Goal: Task Accomplishment & Management: Manage account settings

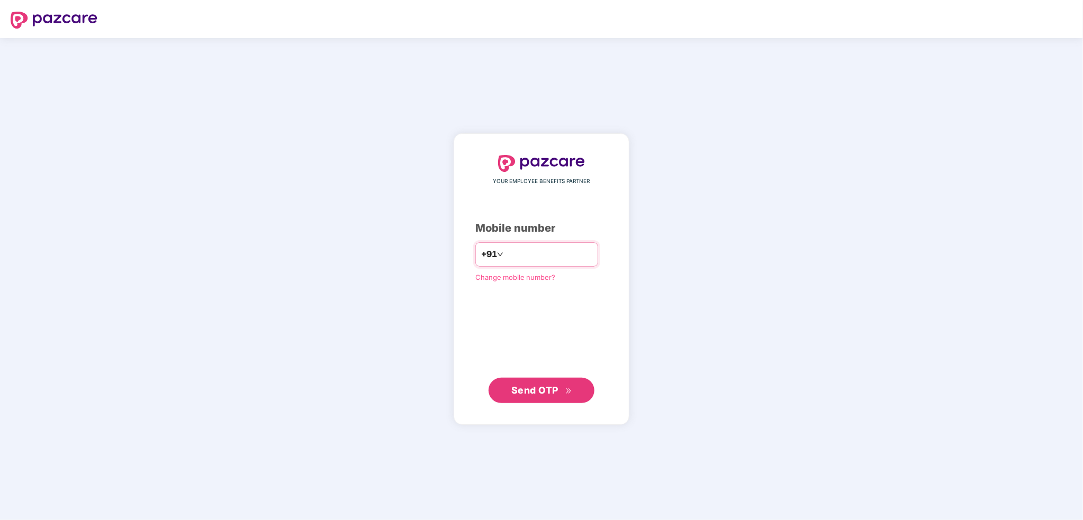
type input "**********"
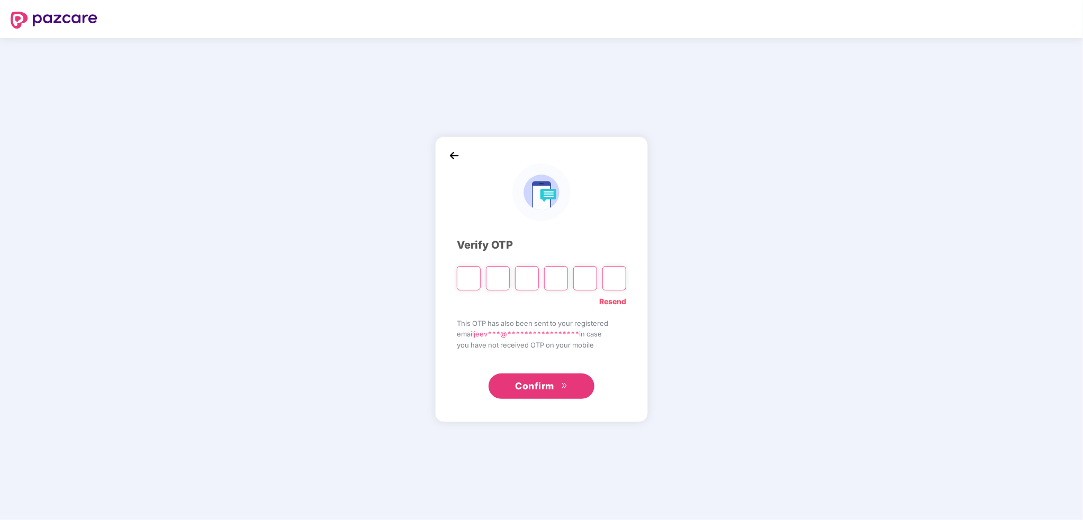
type input "*"
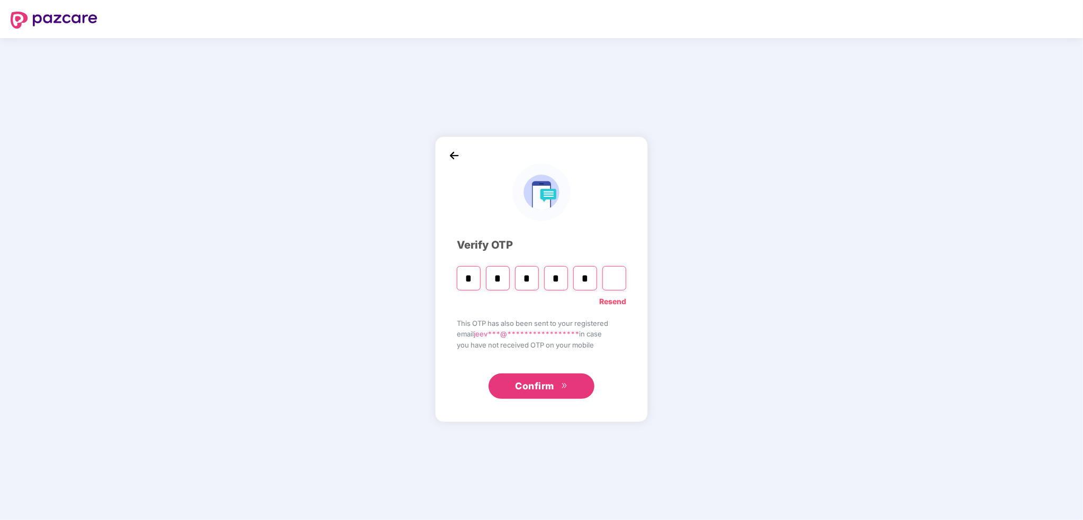
type input "*"
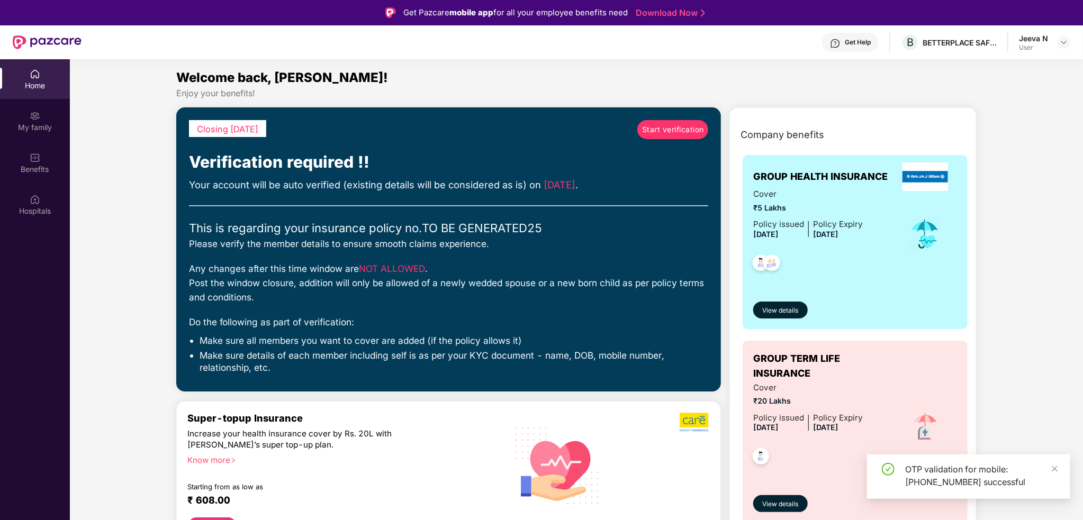
drag, startPoint x: 439, startPoint y: 155, endPoint x: 421, endPoint y: 175, distance: 27.0
click at [421, 175] on div "Closing in 3 days Start verification Verification required !! Your account will…" at bounding box center [448, 249] width 519 height 259
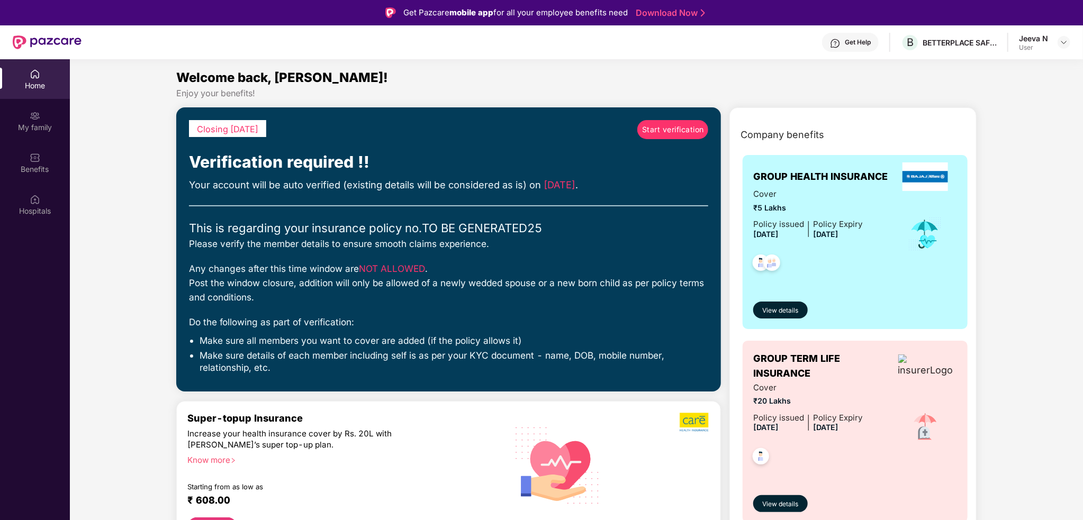
click at [665, 138] on link "Start verification" at bounding box center [672, 129] width 71 height 19
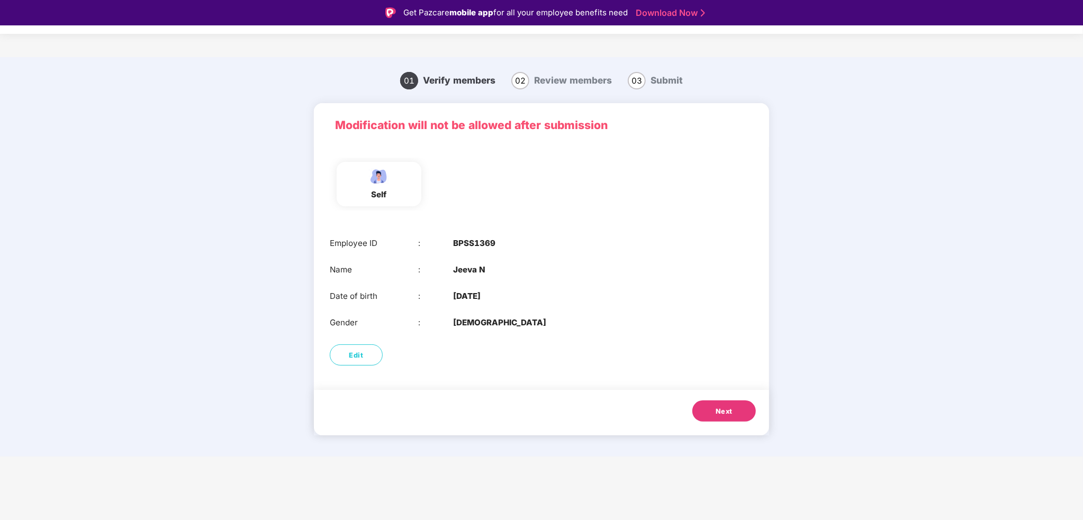
click at [736, 410] on button "Next" at bounding box center [725, 411] width 64 height 21
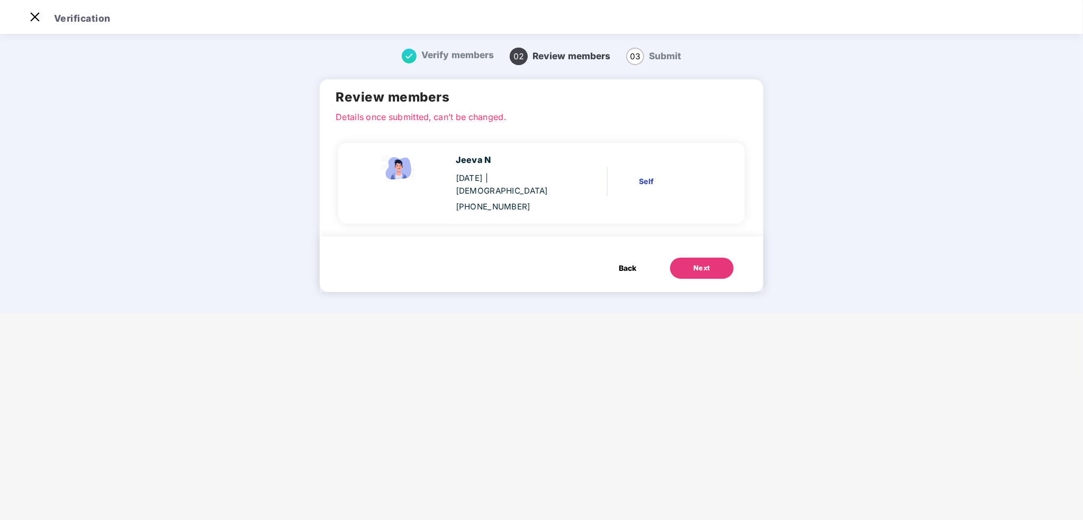
click at [711, 258] on button "Next" at bounding box center [702, 268] width 64 height 21
click at [485, 177] on div "23 June 1997 | Male" at bounding box center [511, 184] width 110 height 25
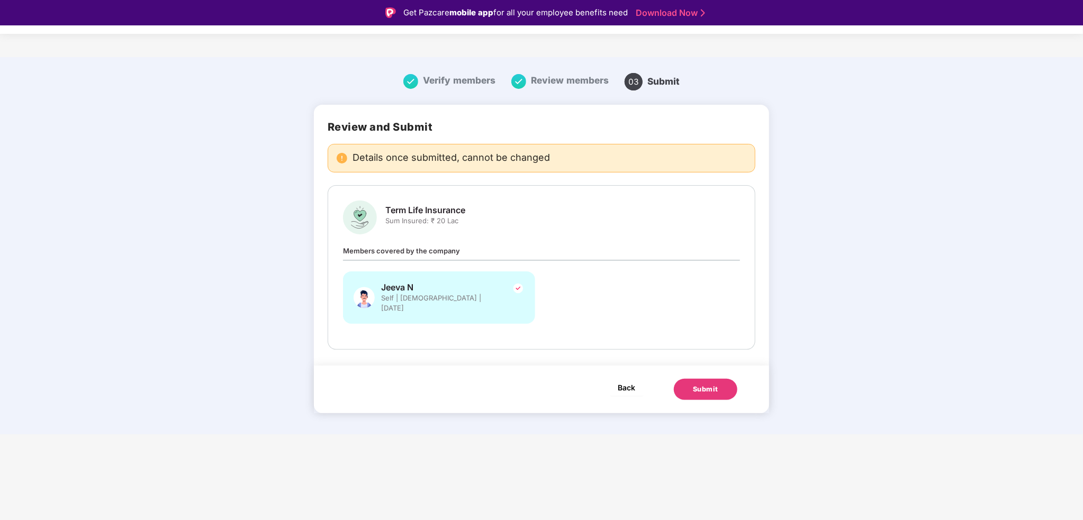
drag, startPoint x: 722, startPoint y: 374, endPoint x: 630, endPoint y: 369, distance: 92.8
click at [630, 381] on span "Back" at bounding box center [626, 387] width 17 height 13
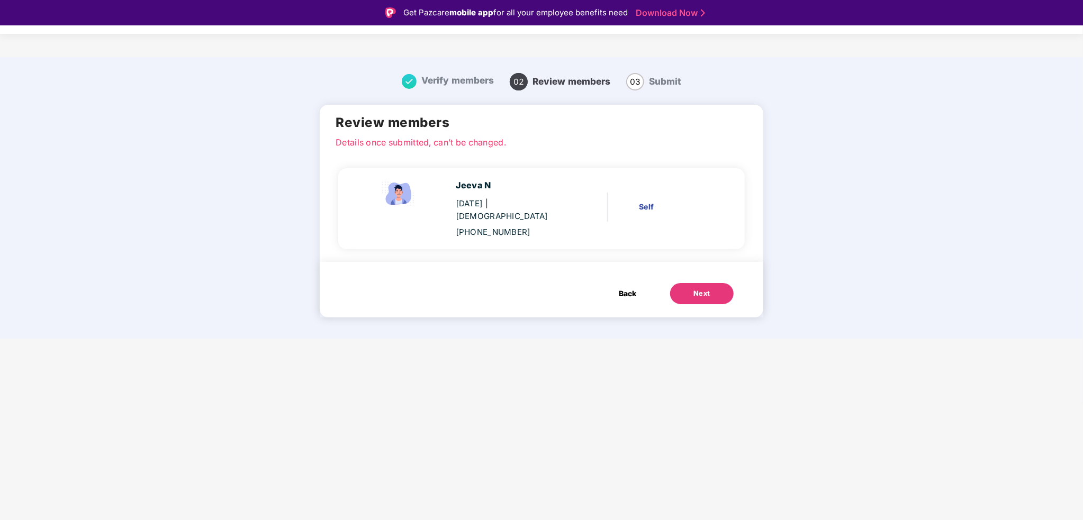
scroll to position [25, 0]
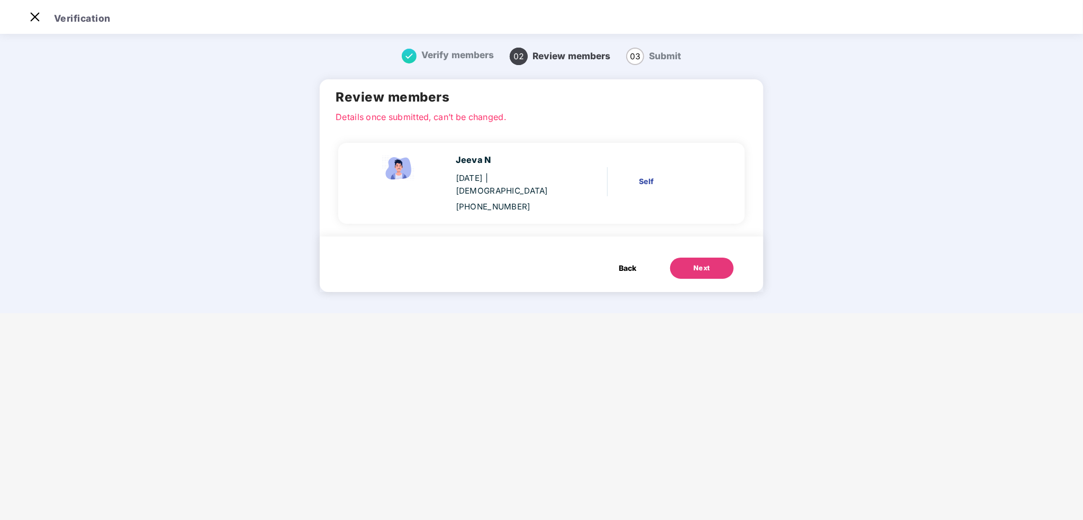
click at [704, 263] on div "Next" at bounding box center [702, 268] width 17 height 11
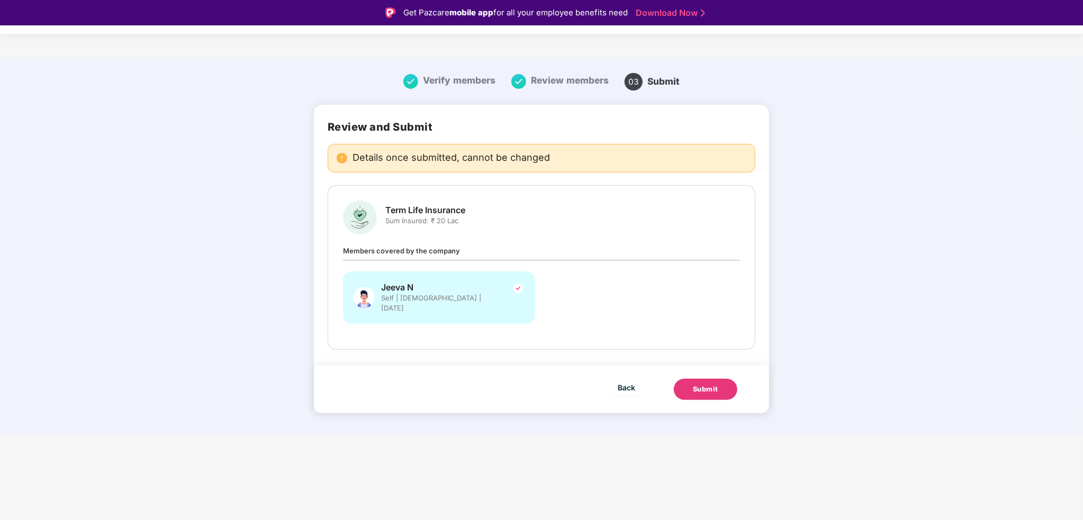
click at [697, 384] on div "Submit" at bounding box center [705, 389] width 25 height 11
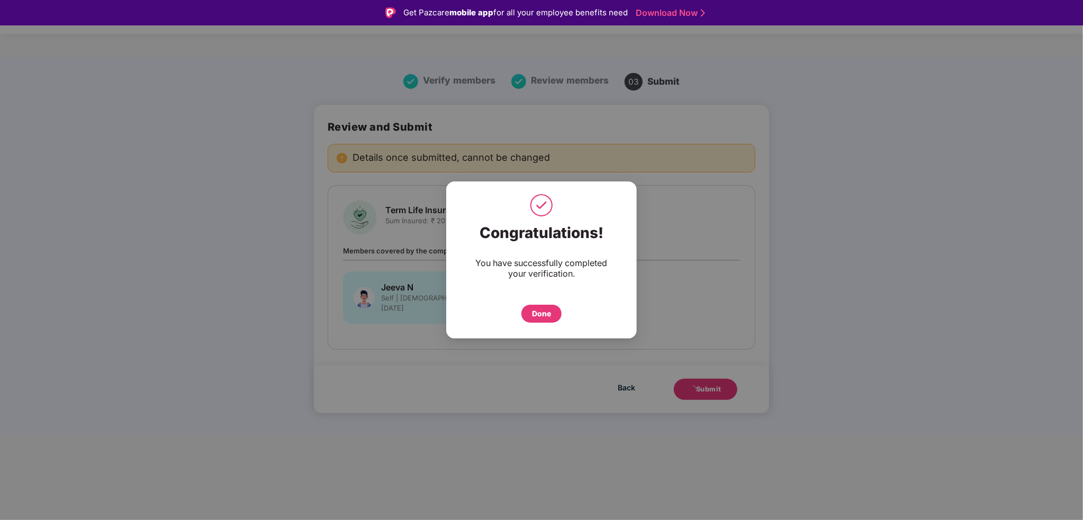
click at [553, 318] on div "Done" at bounding box center [542, 314] width 40 height 18
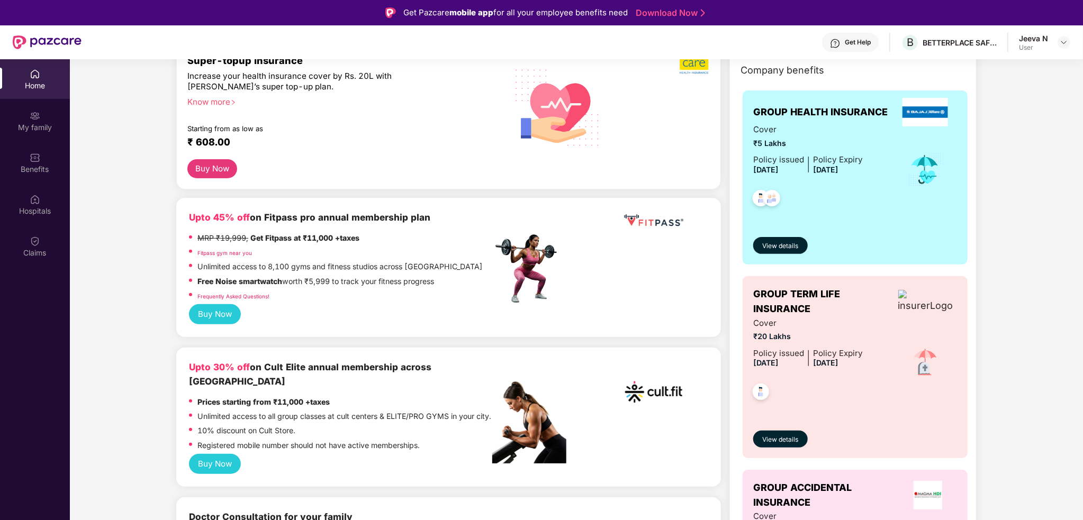
scroll to position [147, 0]
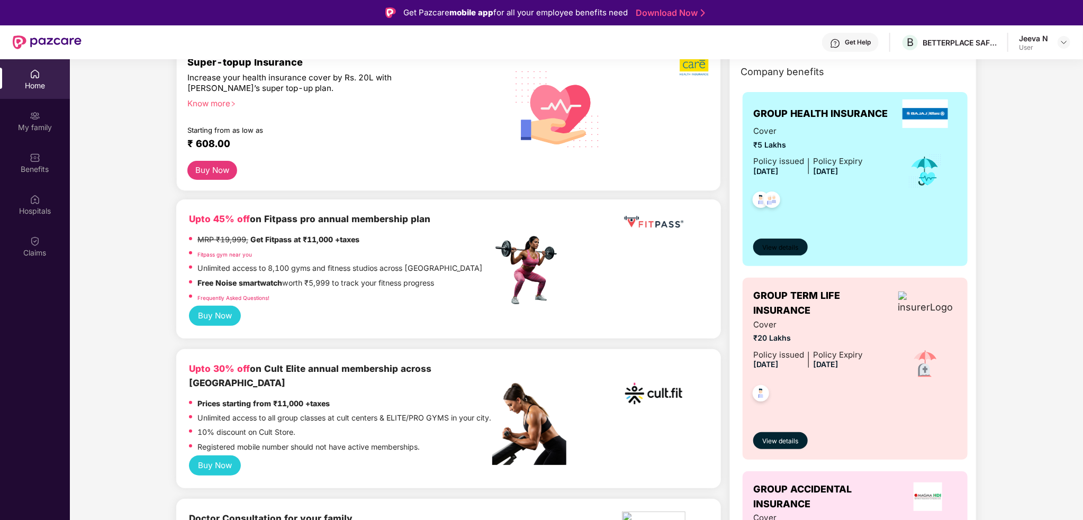
click at [795, 248] on span "View details" at bounding box center [781, 248] width 36 height 10
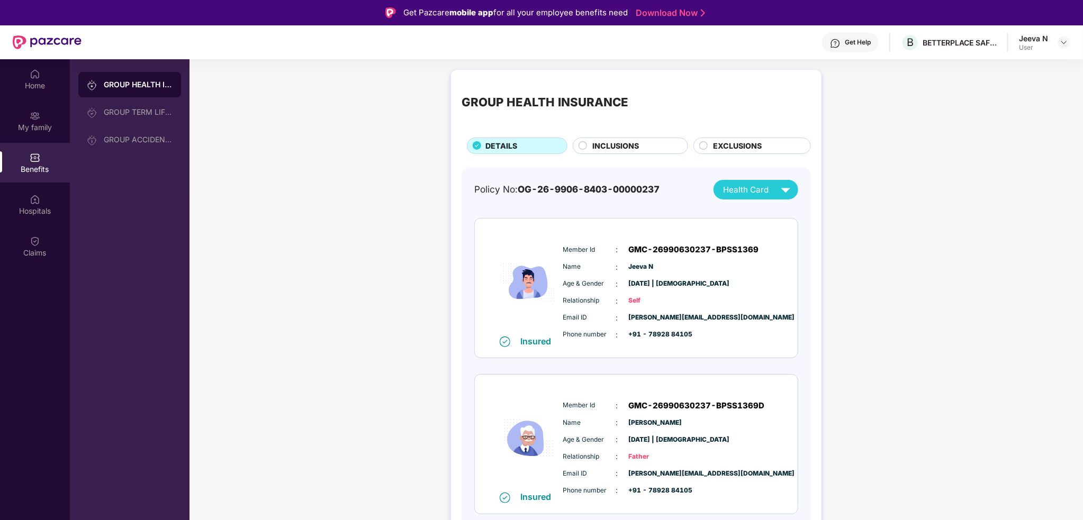
click at [783, 199] on div "Policy No: OG-26-9906-8403-00000237 Health Card Insured Member Id : GMC-2699063…" at bounding box center [636, 433] width 324 height 506
click at [783, 195] on img at bounding box center [786, 190] width 19 height 19
click at [632, 149] on span "INCLUSIONS" at bounding box center [615, 146] width 47 height 12
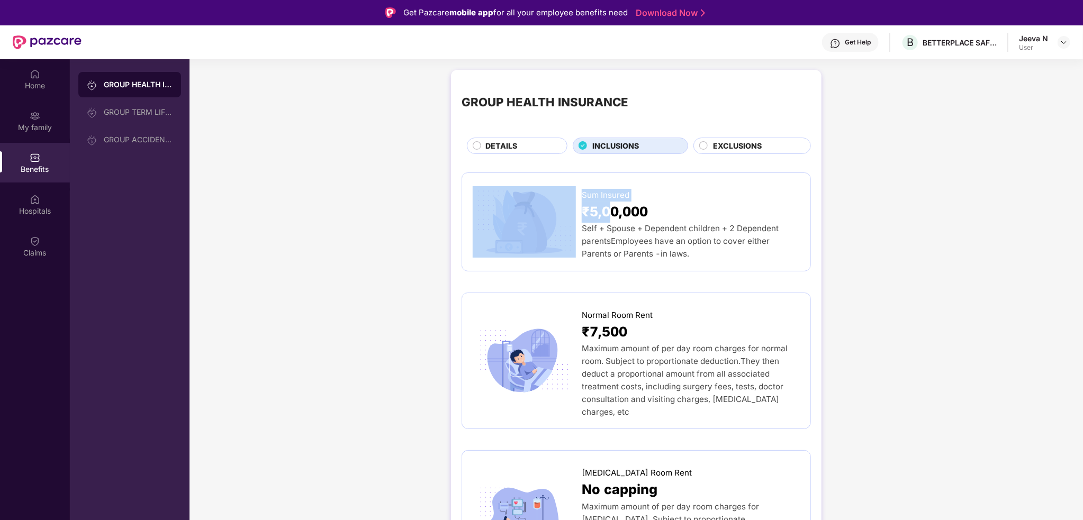
drag, startPoint x: 612, startPoint y: 216, endPoint x: 511, endPoint y: 183, distance: 106.3
click at [511, 184] on div "Sum Insured ₹5,00,000 Self + Spouse + Dependent children + 2 Dependent parentsE…" at bounding box center [636, 222] width 327 height 77
click at [479, 230] on img at bounding box center [524, 222] width 103 height 72
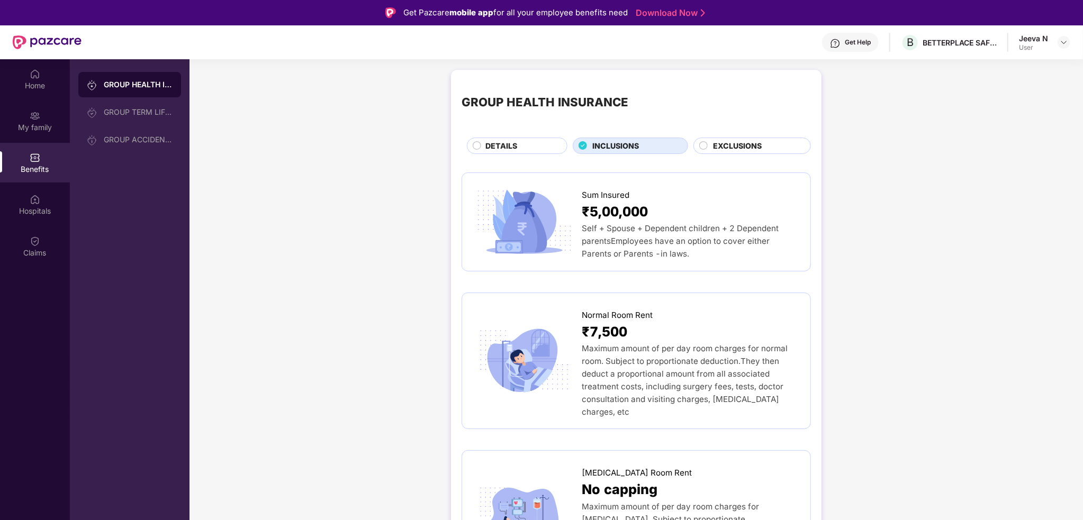
click at [695, 250] on div "Self + Spouse + Dependent children + 2 Dependent parentsEmployees have an optio…" at bounding box center [691, 241] width 218 height 38
click at [753, 130] on div "GROUP HEALTH INSURANCE DETAILS INCLUSIONS EXCLUSIONS" at bounding box center [636, 117] width 349 height 74
click at [750, 143] on span "EXCLUSIONS" at bounding box center [738, 146] width 49 height 12
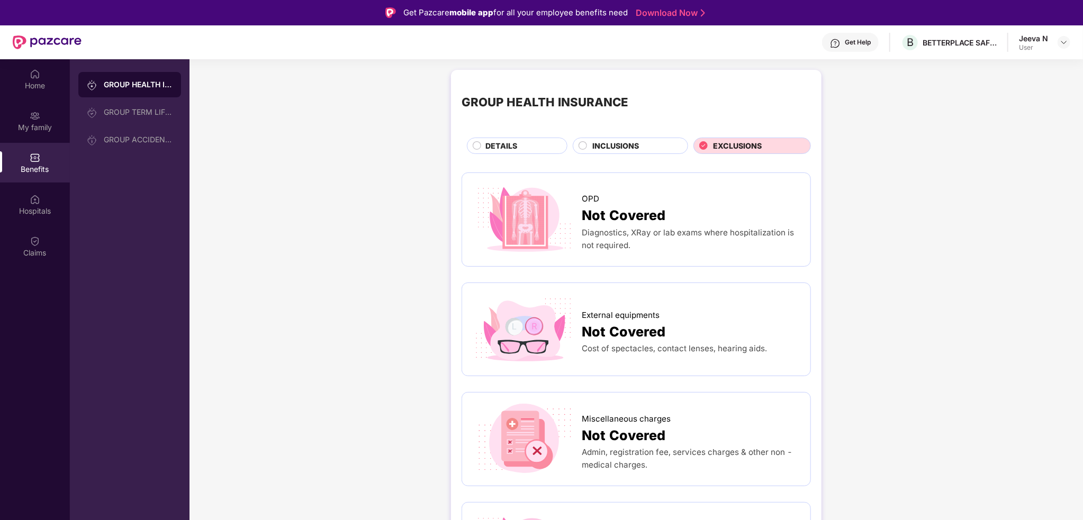
click at [554, 145] on div "DETAILS" at bounding box center [521, 146] width 82 height 13
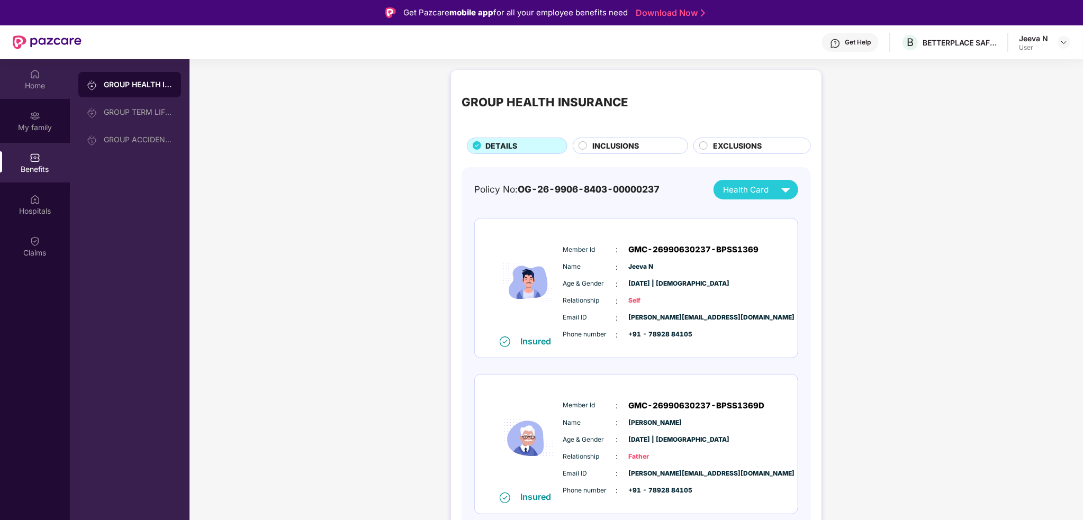
click at [37, 98] on div "Home" at bounding box center [35, 79] width 70 height 40
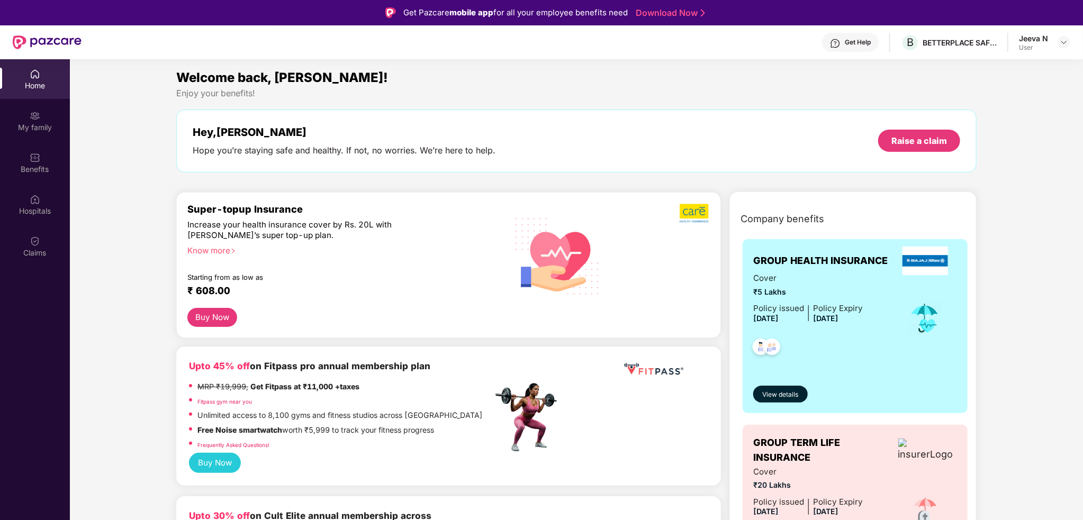
click at [217, 313] on button "Buy Now" at bounding box center [212, 317] width 50 height 19
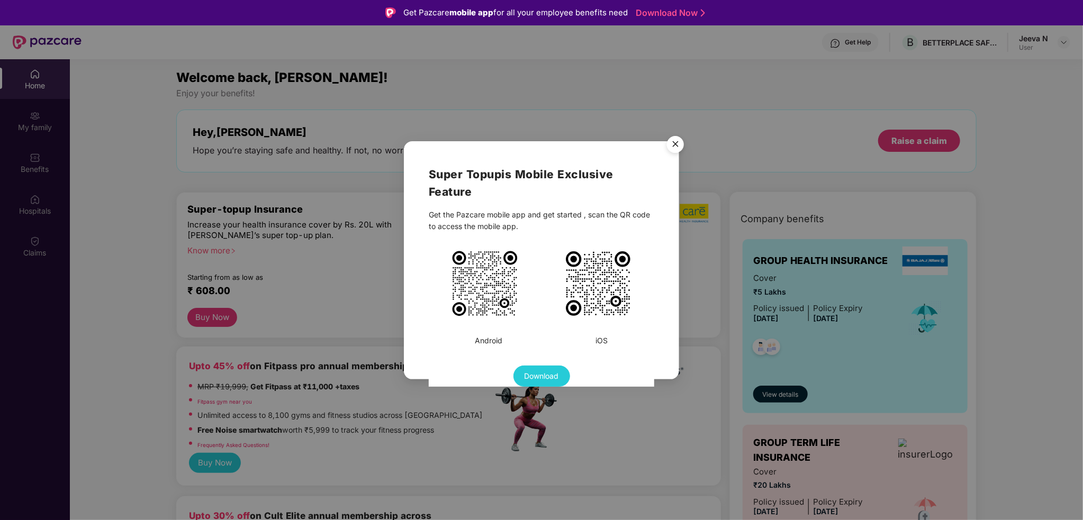
scroll to position [59, 0]
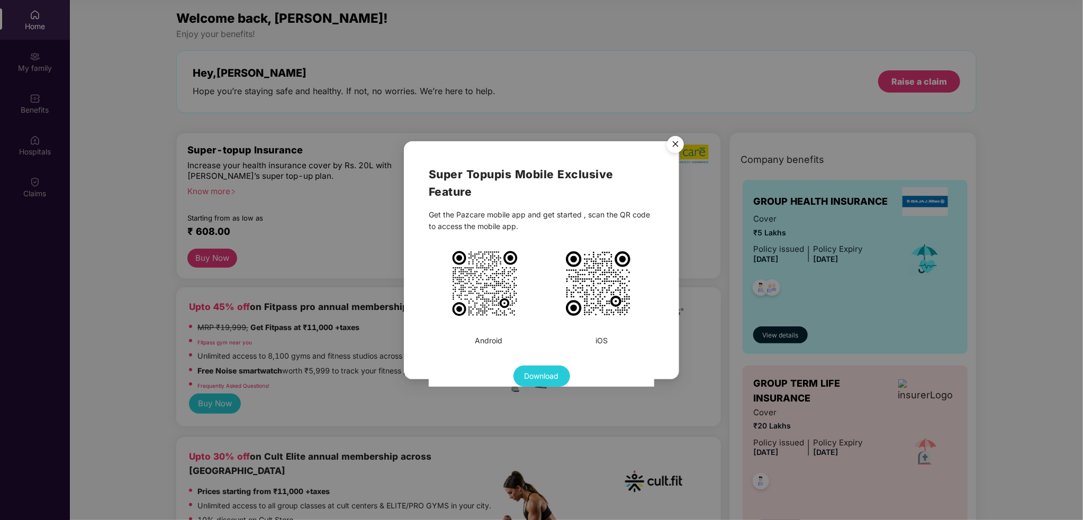
click at [671, 137] on img "Close" at bounding box center [676, 146] width 30 height 30
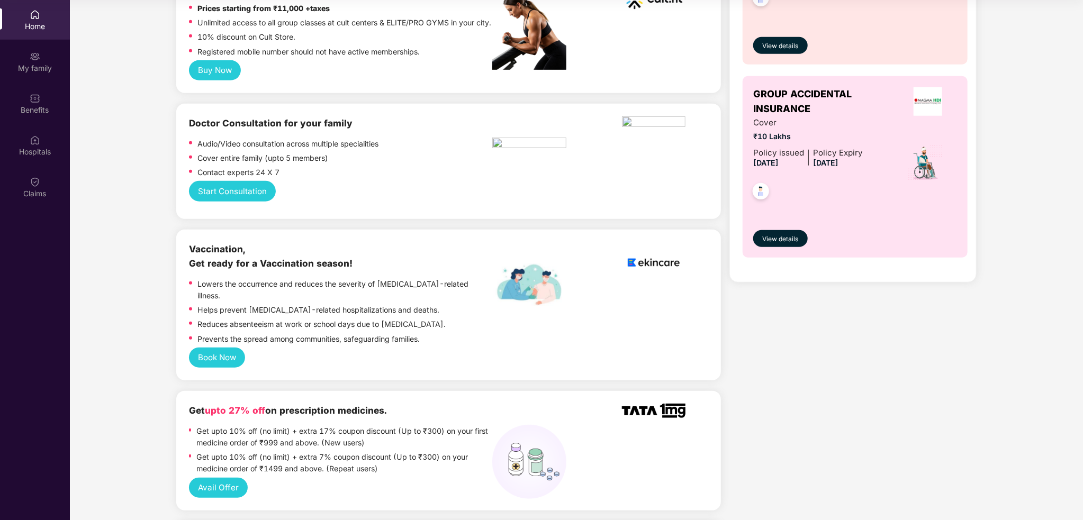
scroll to position [0, 0]
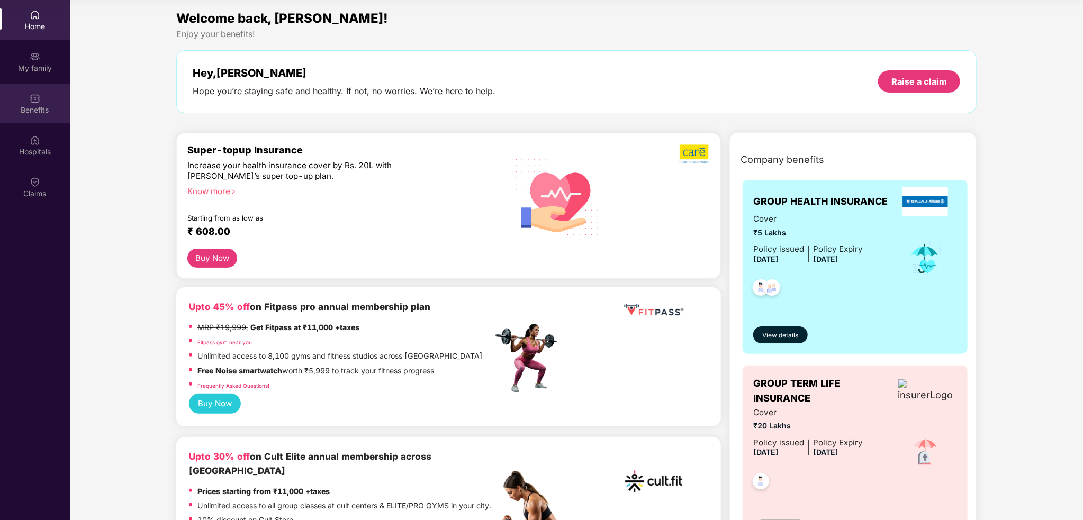
click at [39, 93] on img at bounding box center [35, 98] width 11 height 11
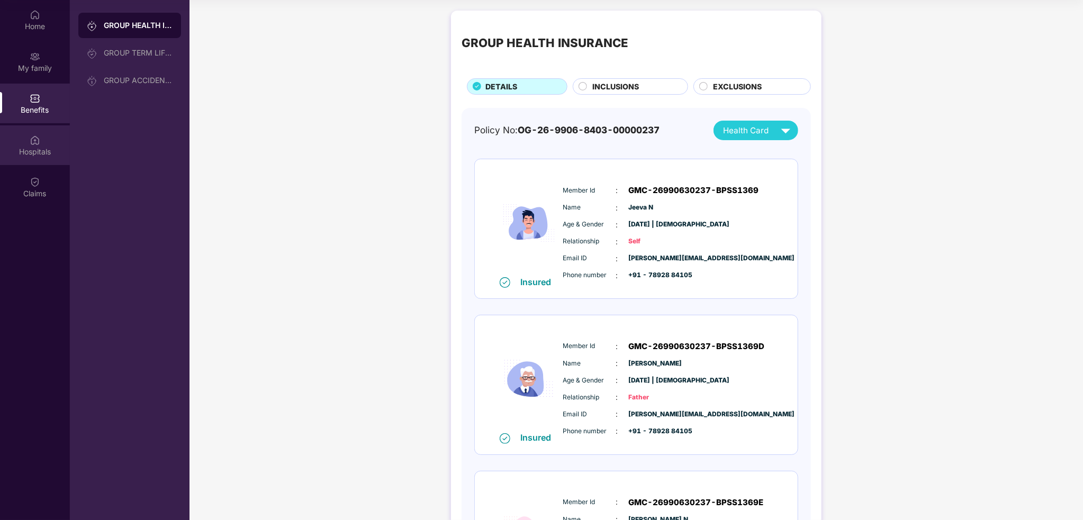
click at [34, 134] on div at bounding box center [35, 139] width 11 height 11
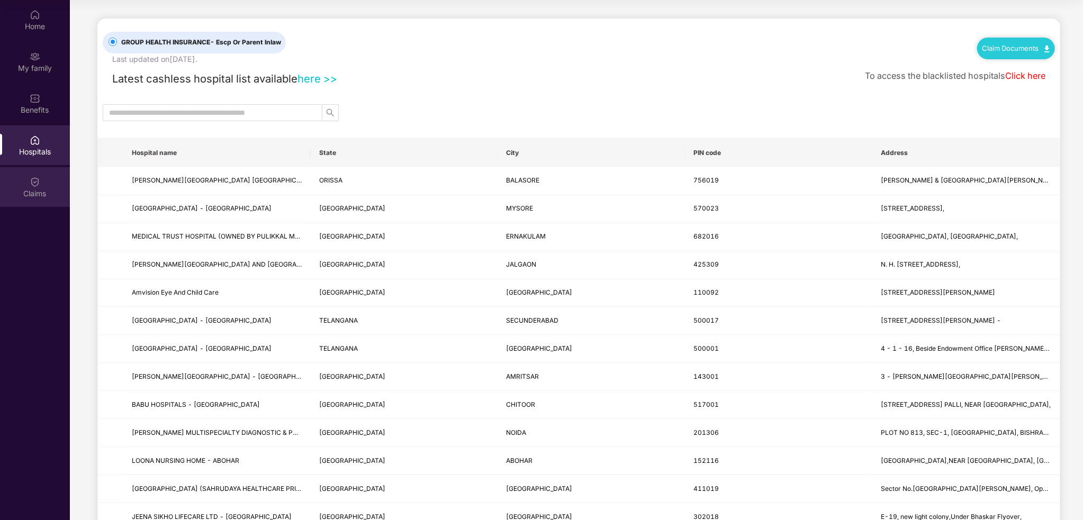
click at [46, 190] on div "Claims" at bounding box center [35, 193] width 70 height 11
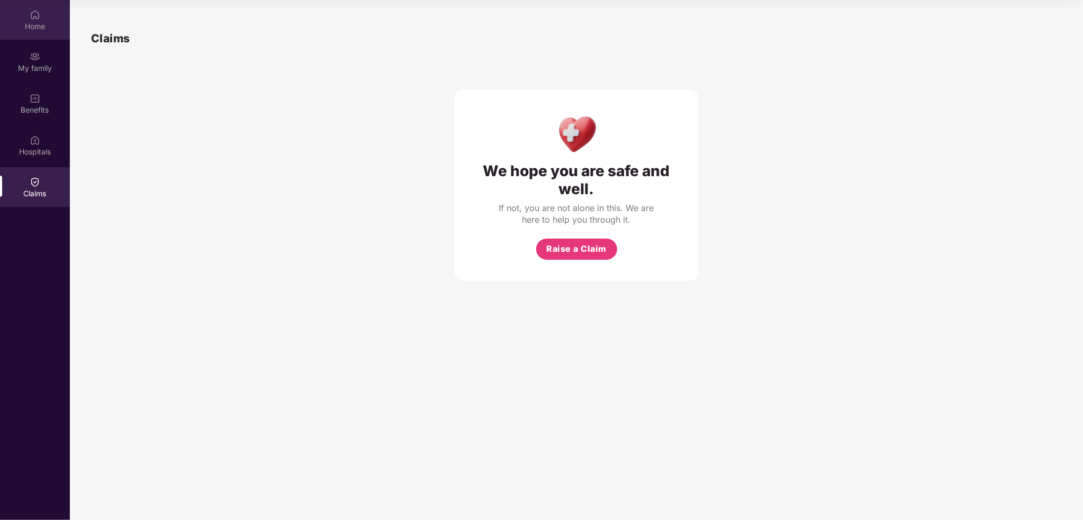
click at [44, 32] on div "Home" at bounding box center [35, 20] width 70 height 40
